Goal: Find contact information: Find contact information

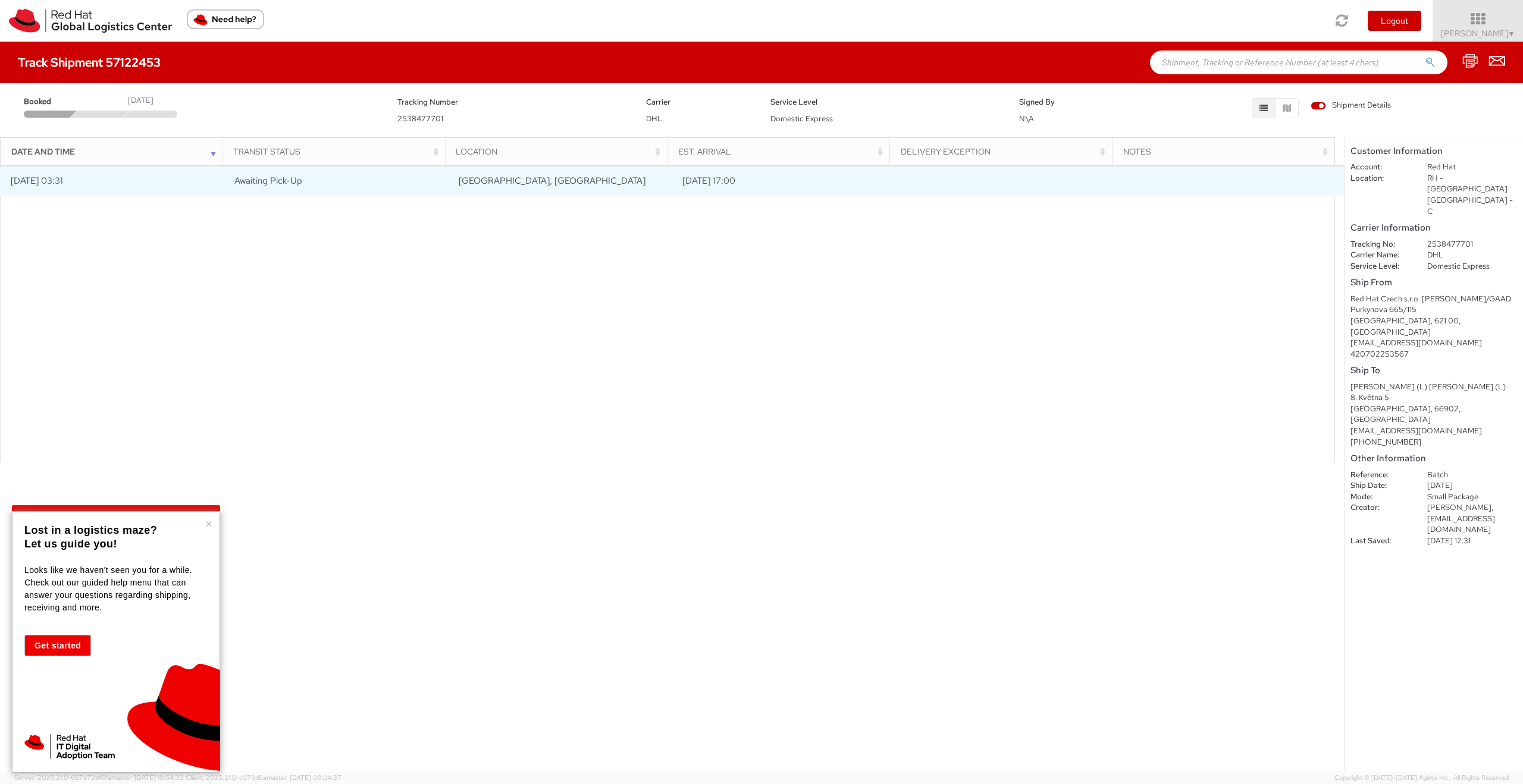
click at [724, 177] on td "[DATE] 17:00" at bounding box center [784, 181] width 224 height 30
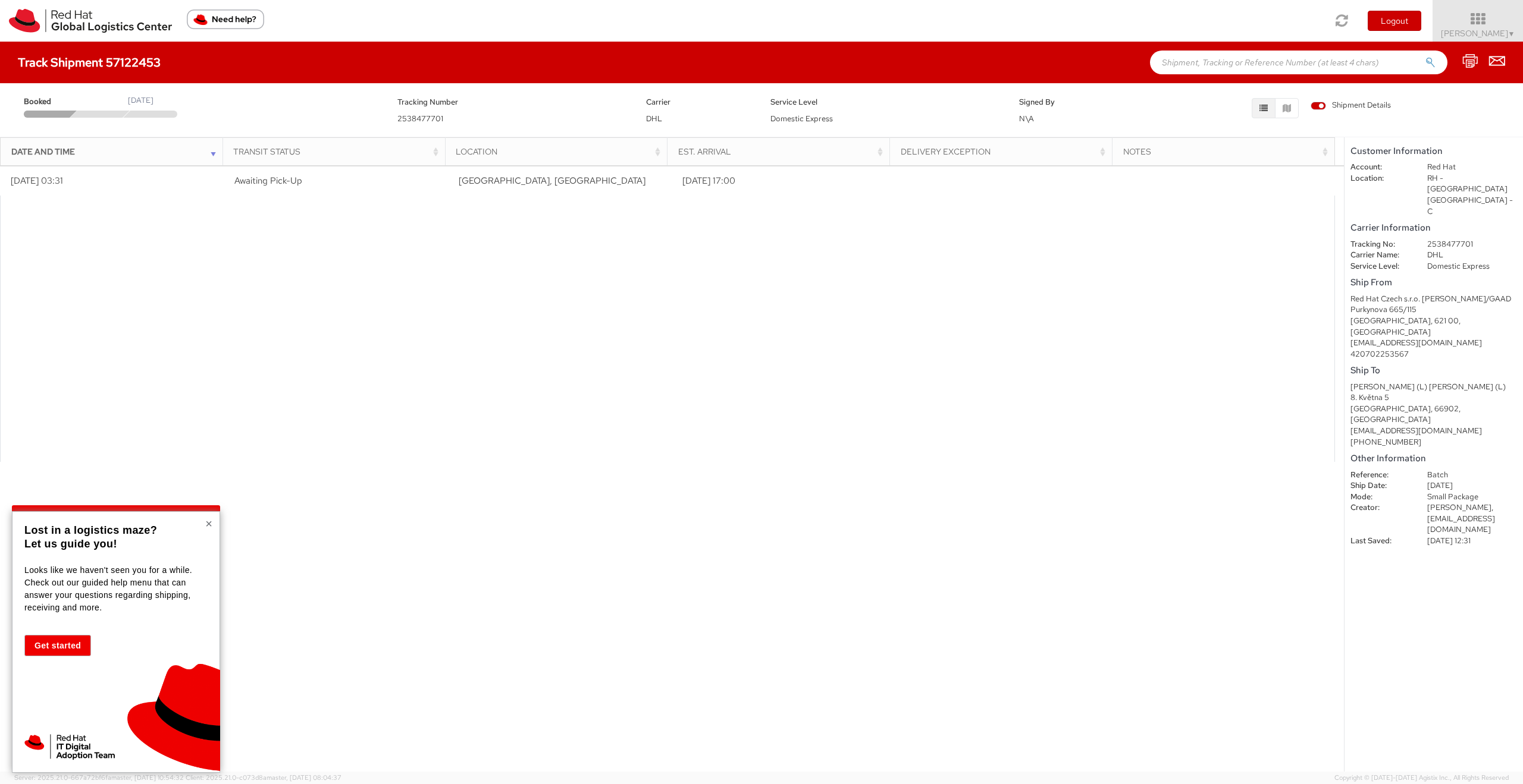
click at [207, 521] on button "×" at bounding box center [208, 524] width 7 height 12
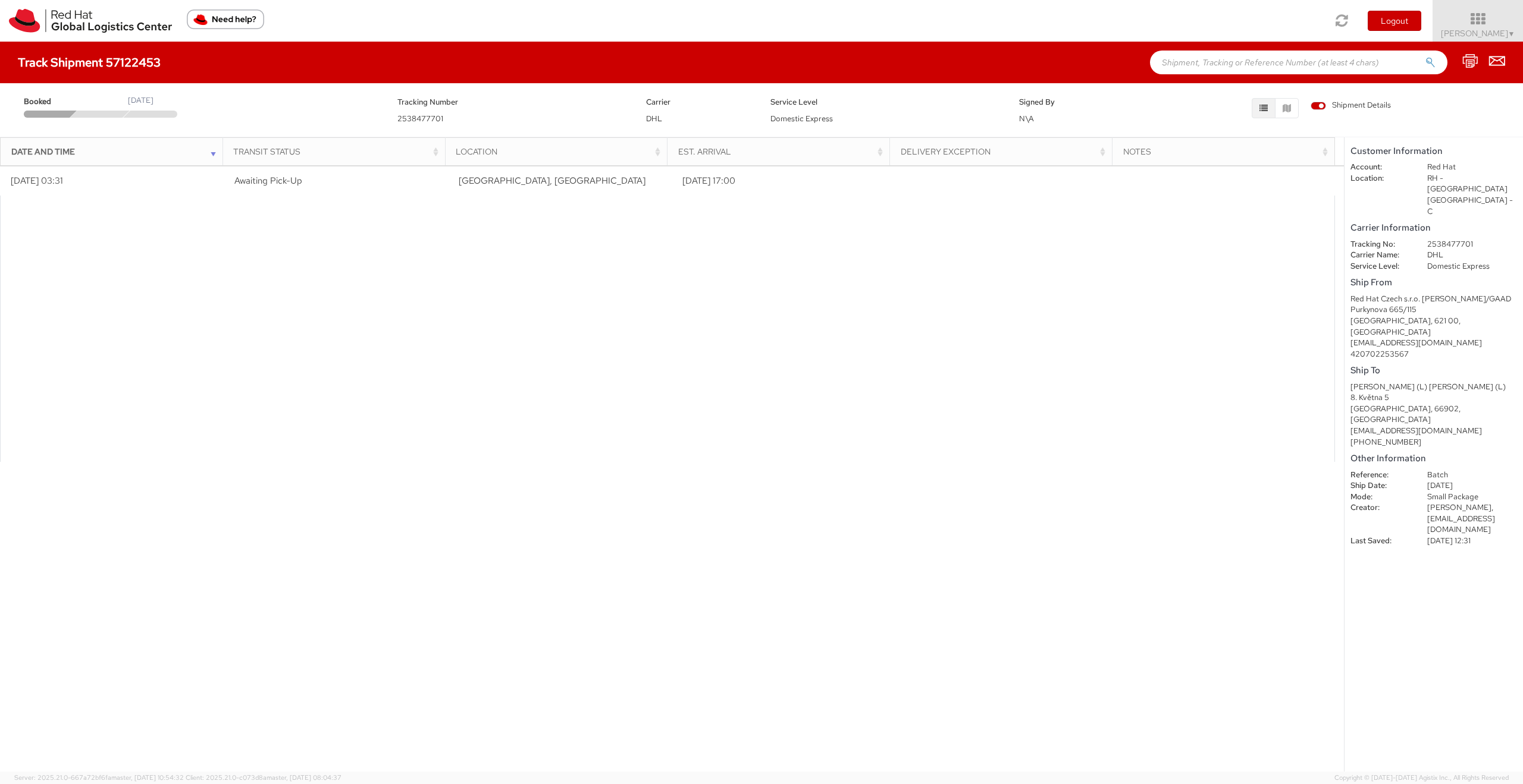
drag, startPoint x: 1497, startPoint y: 484, endPoint x: 1364, endPoint y: 389, distance: 163.4
click at [1364, 389] on shipment-details "Customer Information Account: Red Hat Location: RH - Brno - Tech Park Brno - C …" at bounding box center [1433, 454] width 179 height 635
click at [1411, 381] on div "[PERSON_NAME] (L) [PERSON_NAME] (L)" at bounding box center [1433, 387] width 166 height 11
click at [478, 146] on div "Location" at bounding box center [559, 152] width 208 height 12
drag, startPoint x: 1426, startPoint y: 464, endPoint x: 1466, endPoint y: 466, distance: 40.0
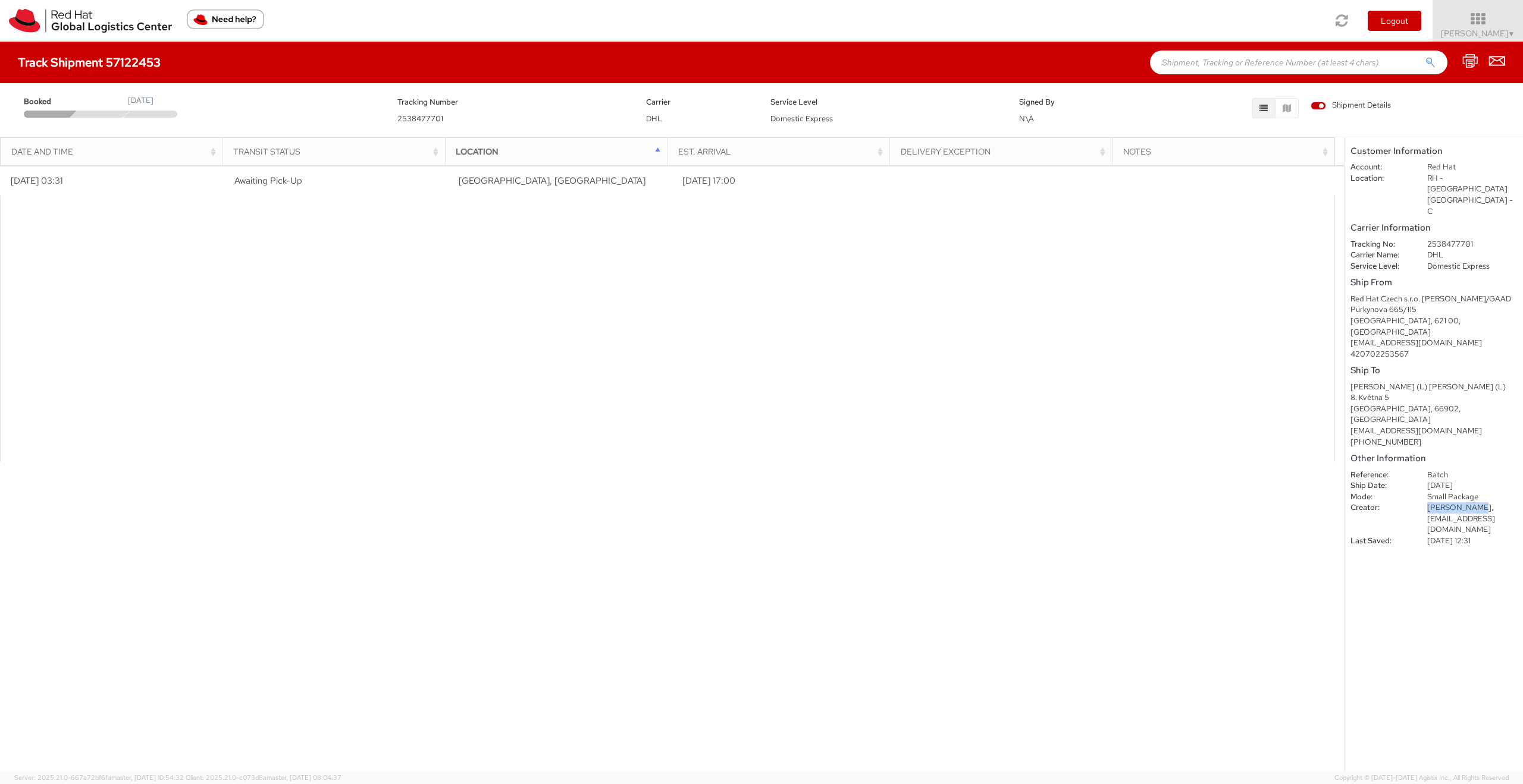
click at [1466, 503] on dd "[PERSON_NAME], [EMAIL_ADDRESS][DOMAIN_NAME]" at bounding box center [1472, 519] width 107 height 33
copy span "[PERSON_NAME]"
click at [1431, 503] on dd "[PERSON_NAME], [EMAIL_ADDRESS][DOMAIN_NAME]" at bounding box center [1472, 519] width 107 height 33
copy dd "flizuch"
